Goal: Information Seeking & Learning: Learn about a topic

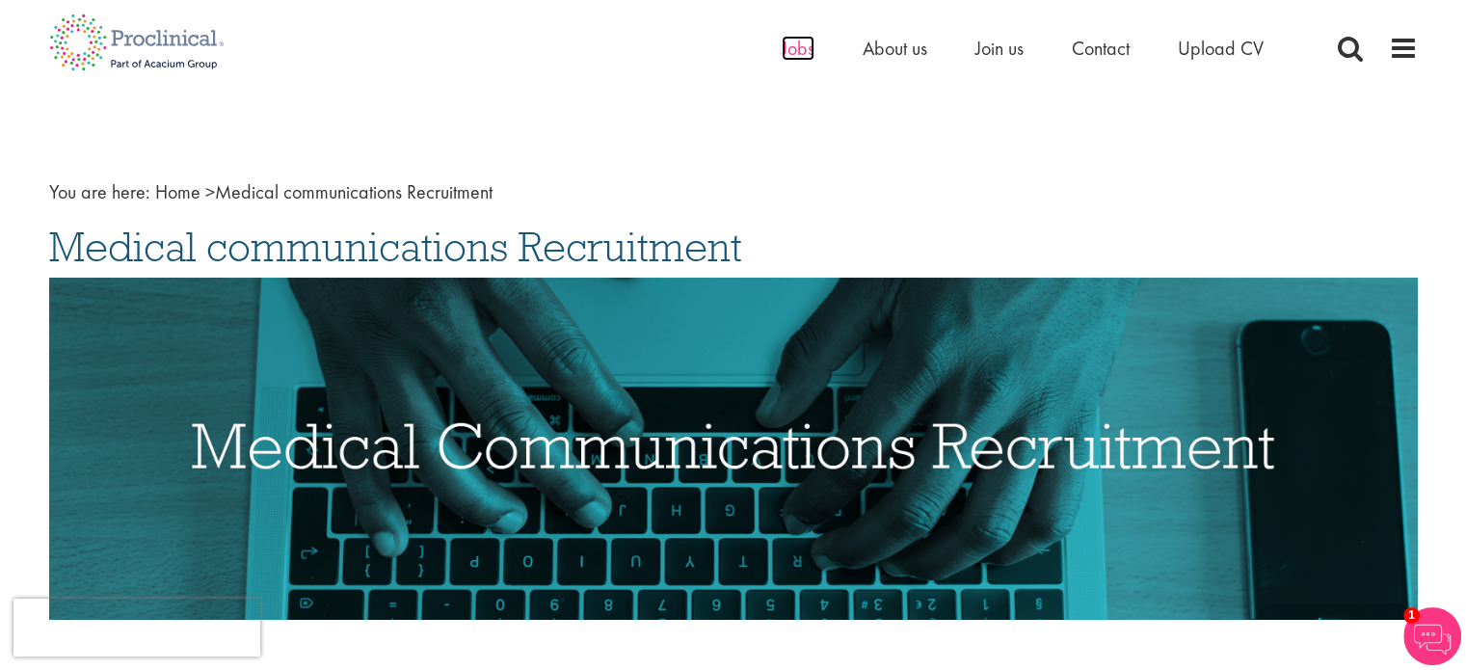
click at [794, 53] on span "Jobs" at bounding box center [798, 48] width 33 height 25
